Goal: Transaction & Acquisition: Purchase product/service

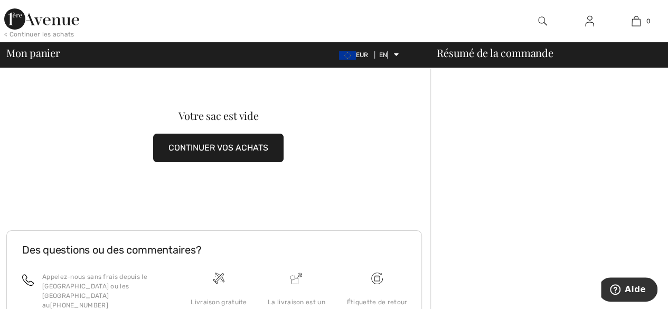
click at [497, 137] on div at bounding box center [550, 251] width 238 height 367
click at [404, 87] on font "Français" at bounding box center [410, 86] width 27 height 7
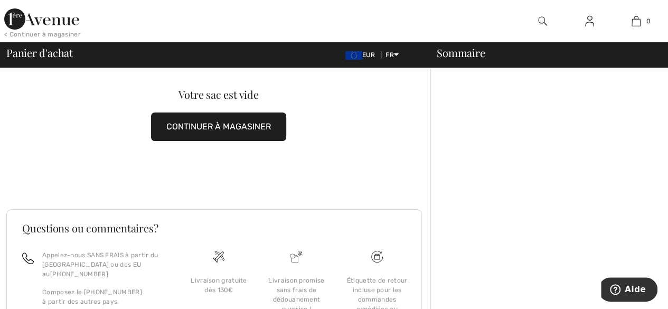
scroll to position [105, 0]
